Goal: Transaction & Acquisition: Purchase product/service

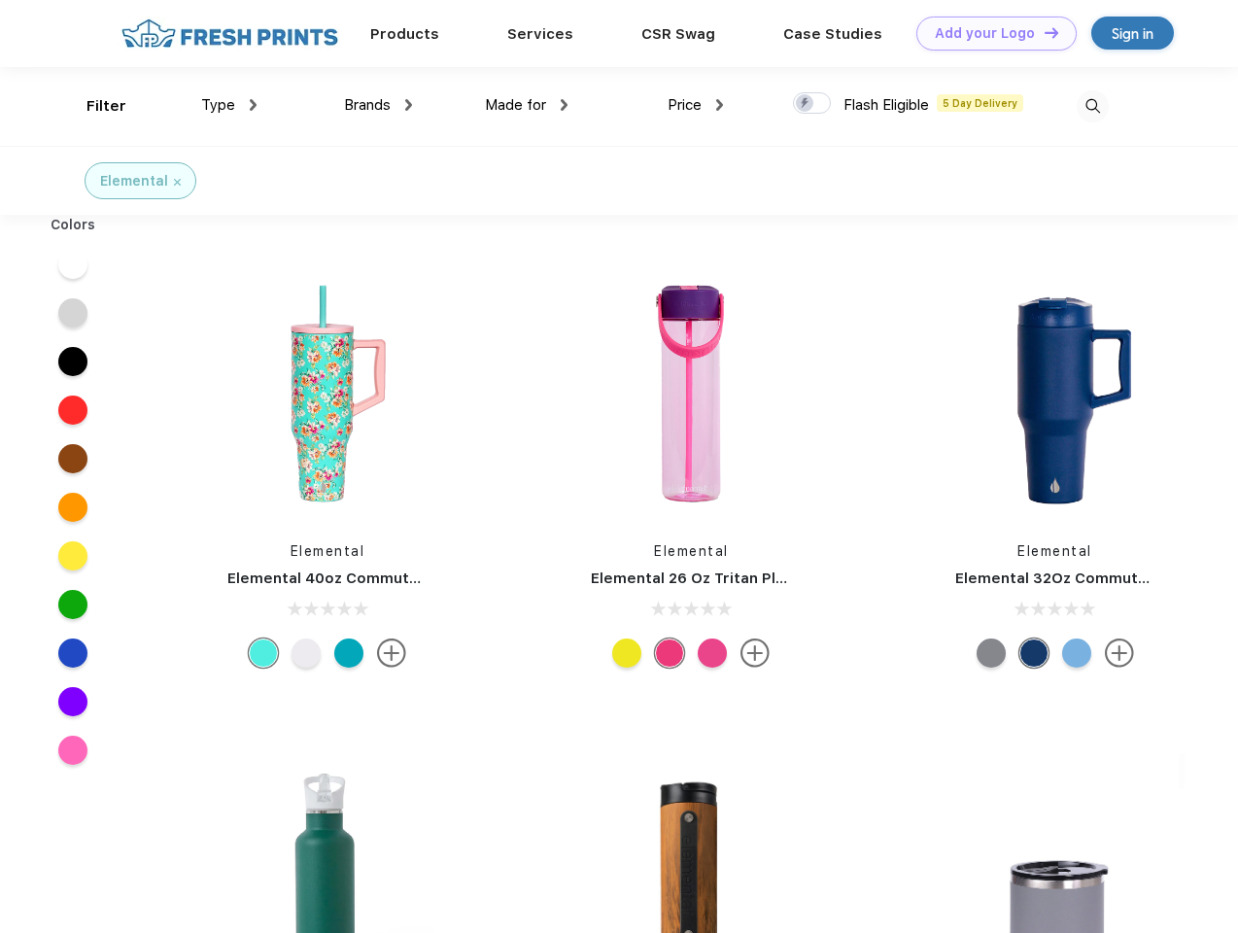
scroll to position [1, 0]
click at [990, 33] on link "Add your Logo Design Tool" at bounding box center [997, 34] width 160 height 34
click at [0, 0] on div "Design Tool" at bounding box center [0, 0] width 0 height 0
click at [1043, 32] on link "Add your Logo Design Tool" at bounding box center [997, 34] width 160 height 34
click at [93, 106] on div "Filter" at bounding box center [107, 106] width 40 height 22
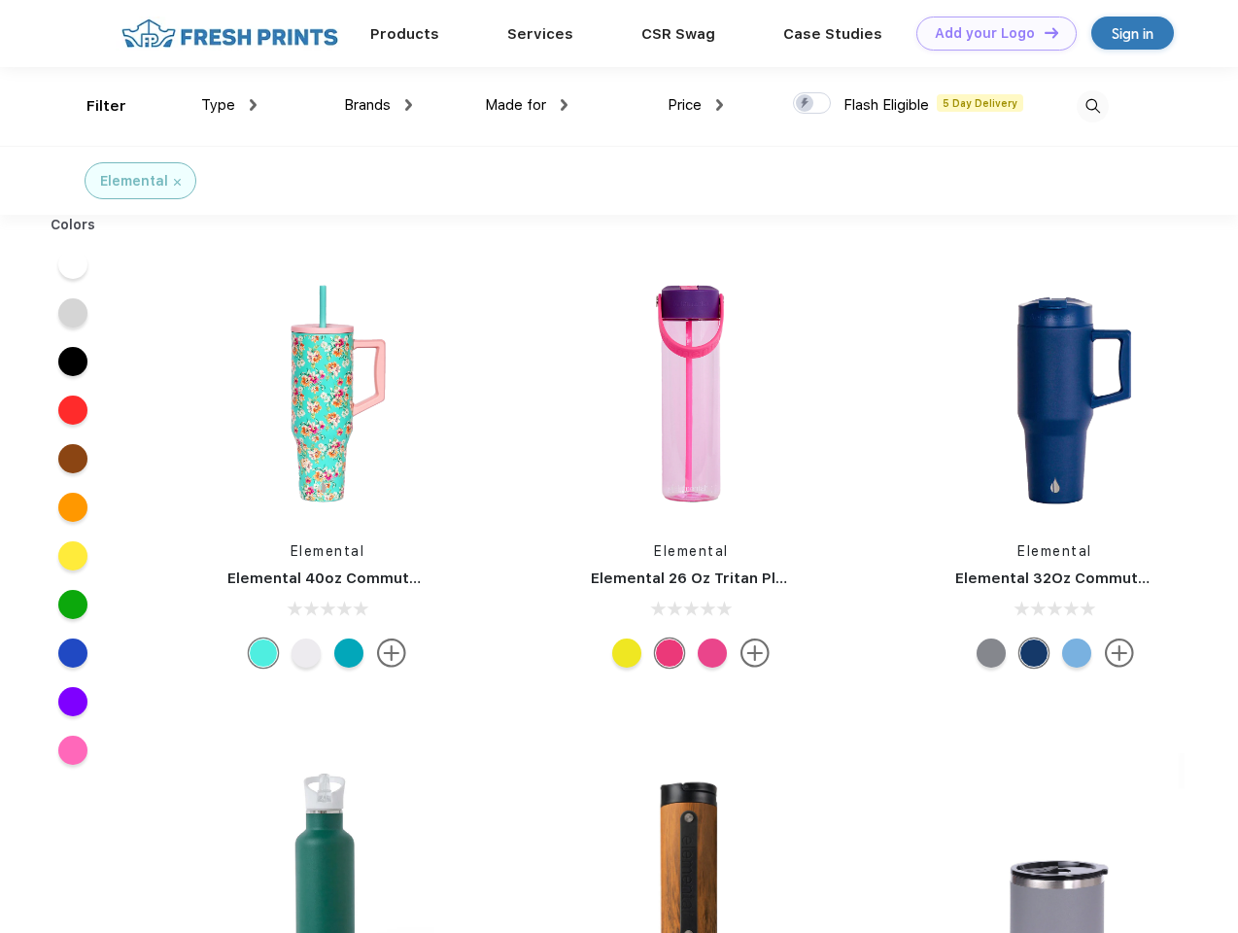
click at [229, 105] on span "Type" at bounding box center [218, 104] width 34 height 17
click at [378, 105] on span "Brands" at bounding box center [367, 104] width 47 height 17
click at [527, 105] on span "Made for" at bounding box center [515, 104] width 61 height 17
click at [696, 105] on span "Price" at bounding box center [685, 104] width 34 height 17
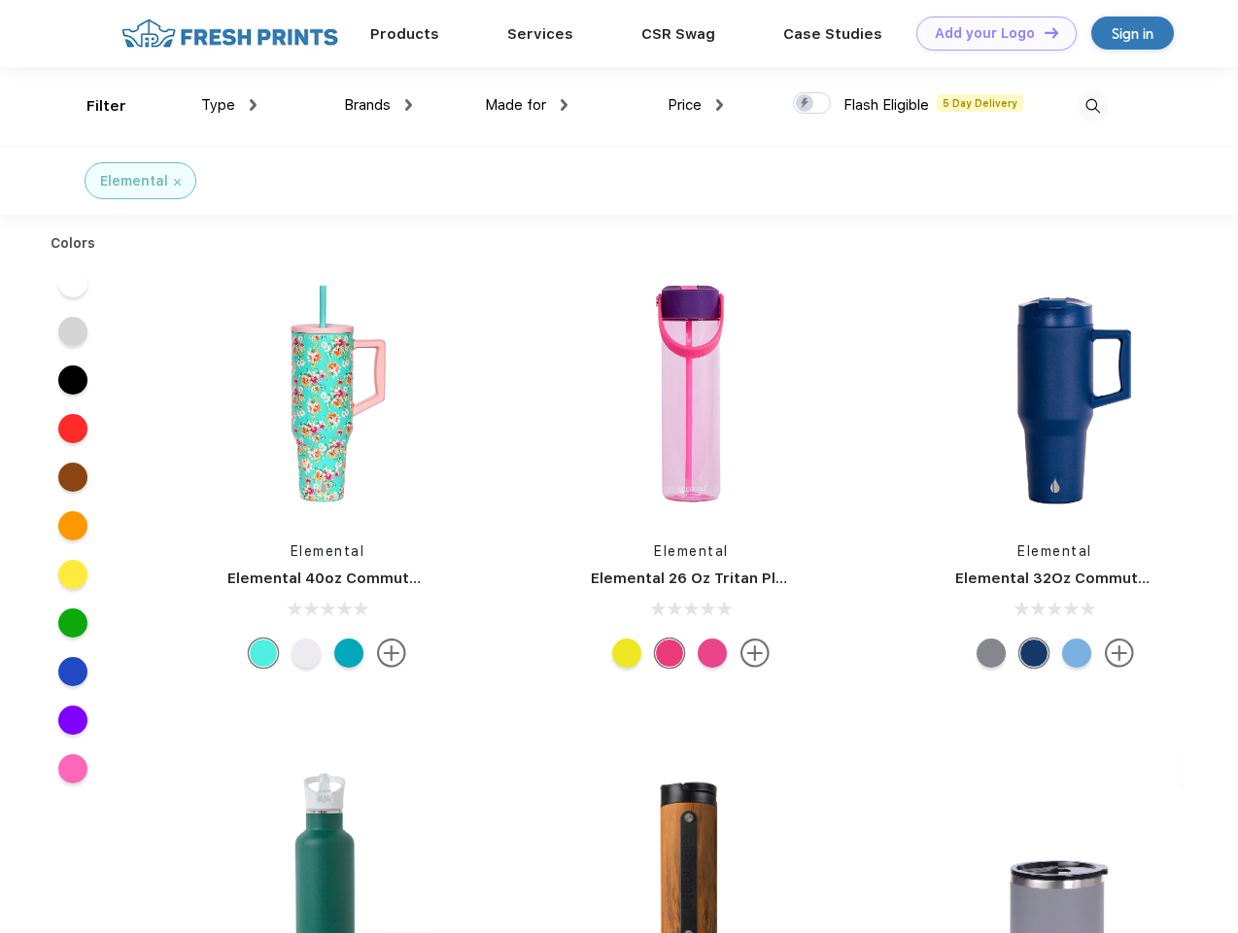
click at [813, 104] on div at bounding box center [812, 102] width 38 height 21
click at [806, 104] on input "checkbox" at bounding box center [799, 97] width 13 height 13
click at [1093, 106] on img at bounding box center [1093, 106] width 32 height 32
